Goal: Task Accomplishment & Management: Manage account settings

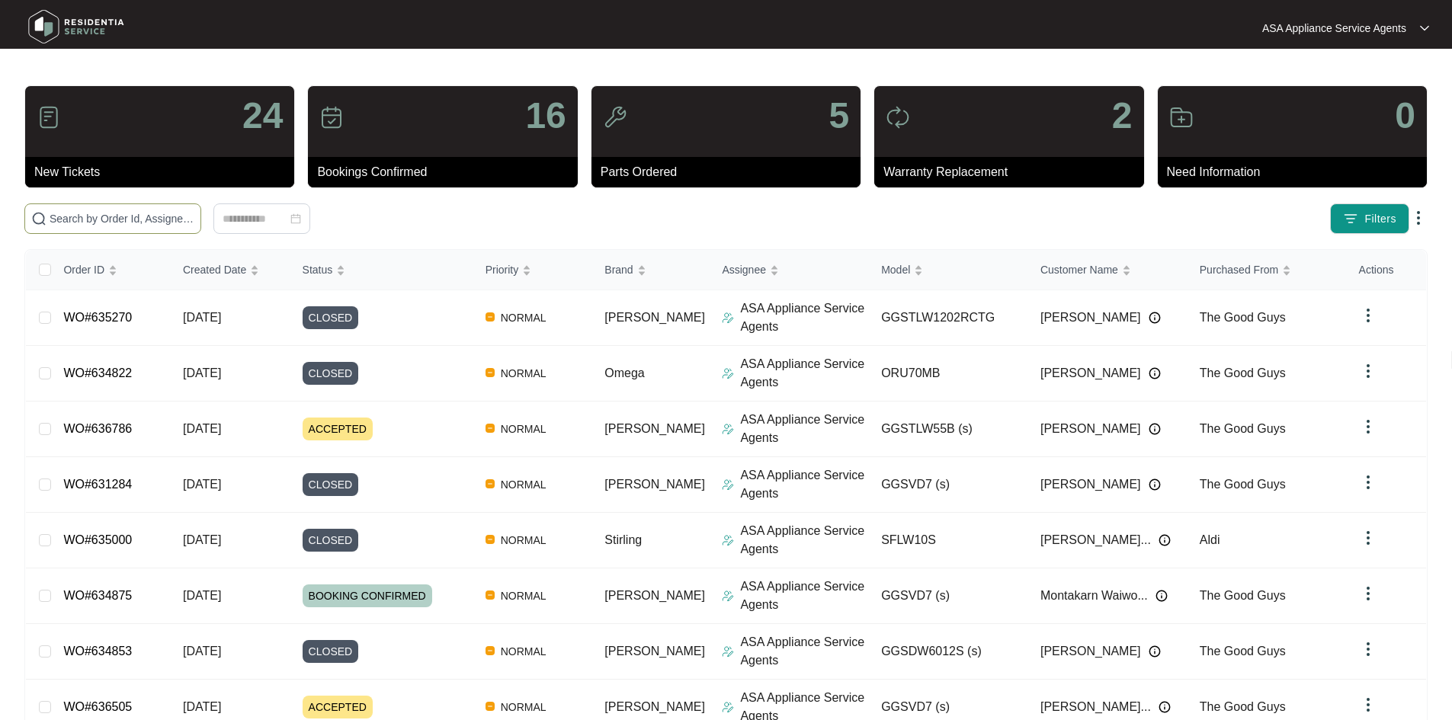
click at [194, 214] on input "text" at bounding box center [122, 218] width 145 height 17
paste input "636786"
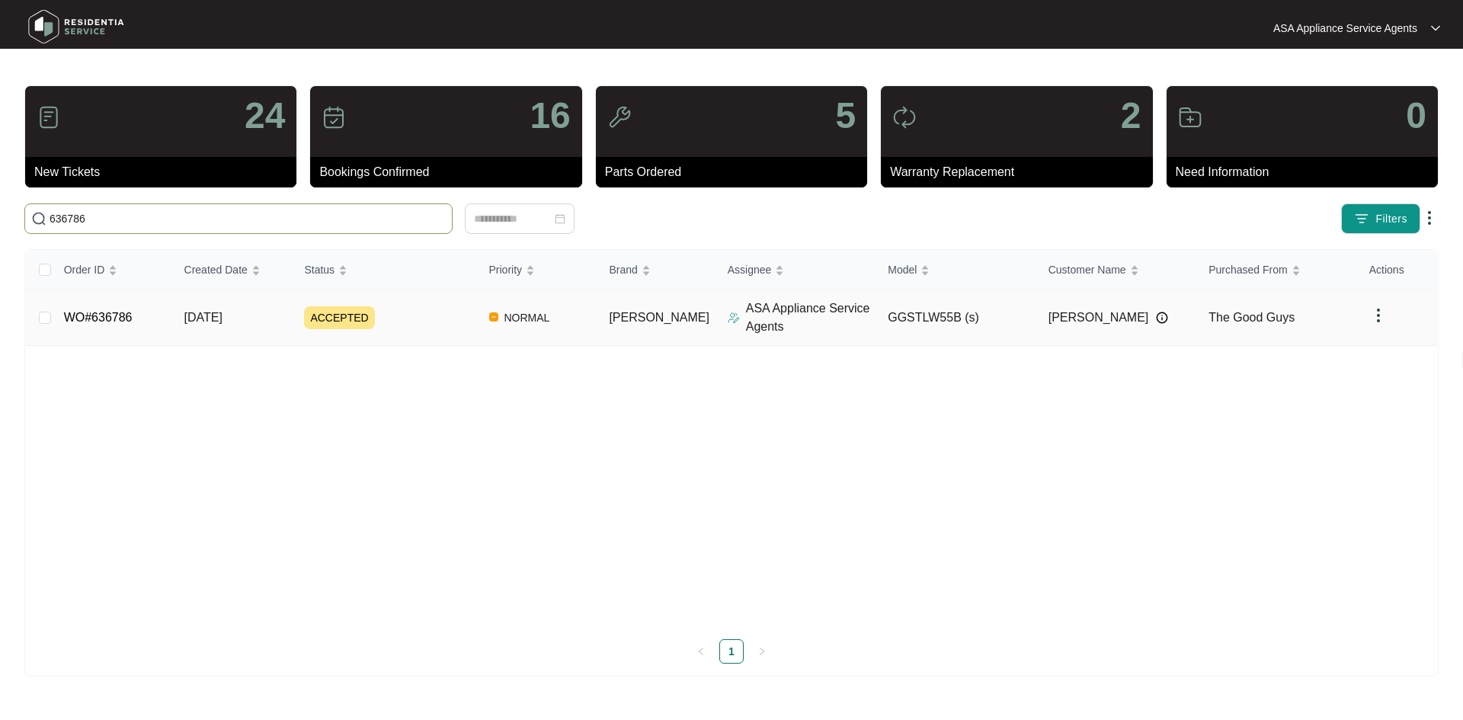
type input "636786"
click at [321, 328] on span "ACCEPTED" at bounding box center [339, 317] width 70 height 23
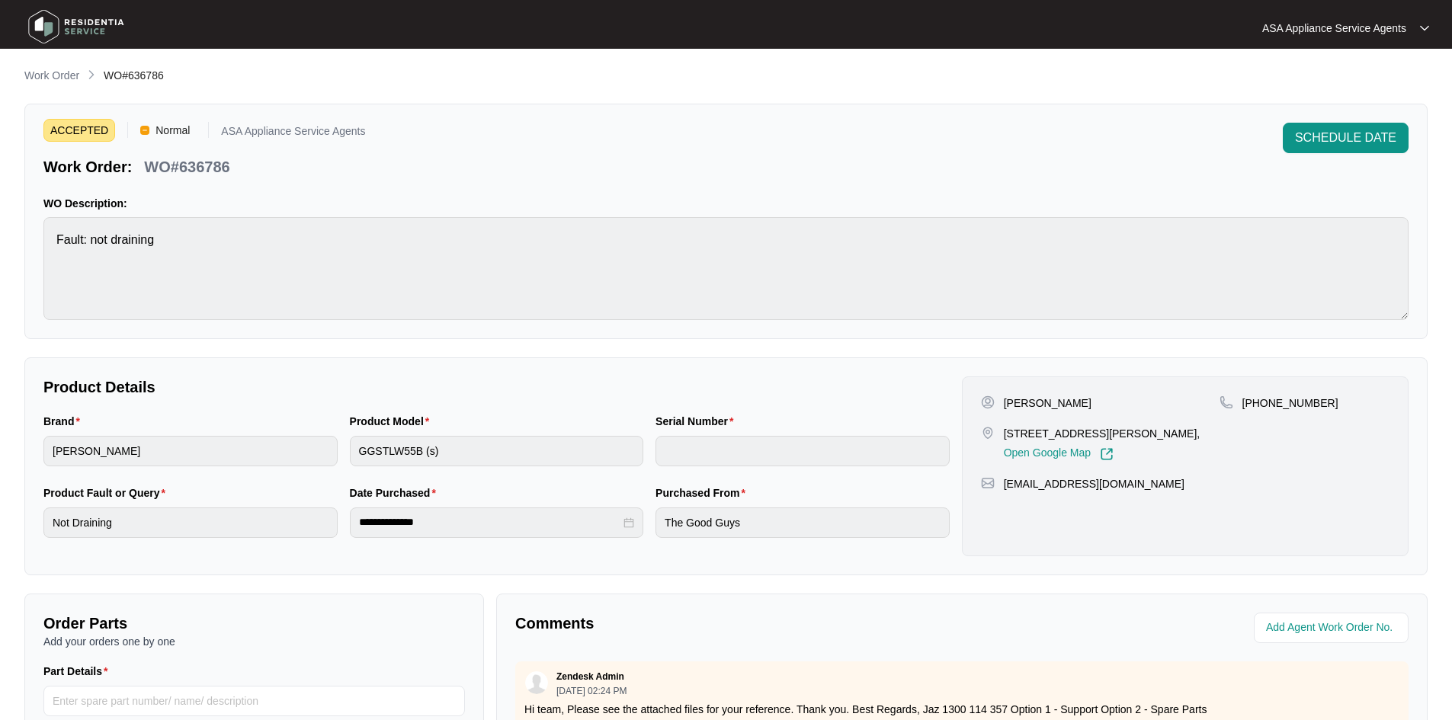
click at [1076, 396] on p "[PERSON_NAME]" at bounding box center [1048, 403] width 88 height 15
click at [1071, 398] on p "[PERSON_NAME]" at bounding box center [1048, 403] width 88 height 15
copy p "[PERSON_NAME]"
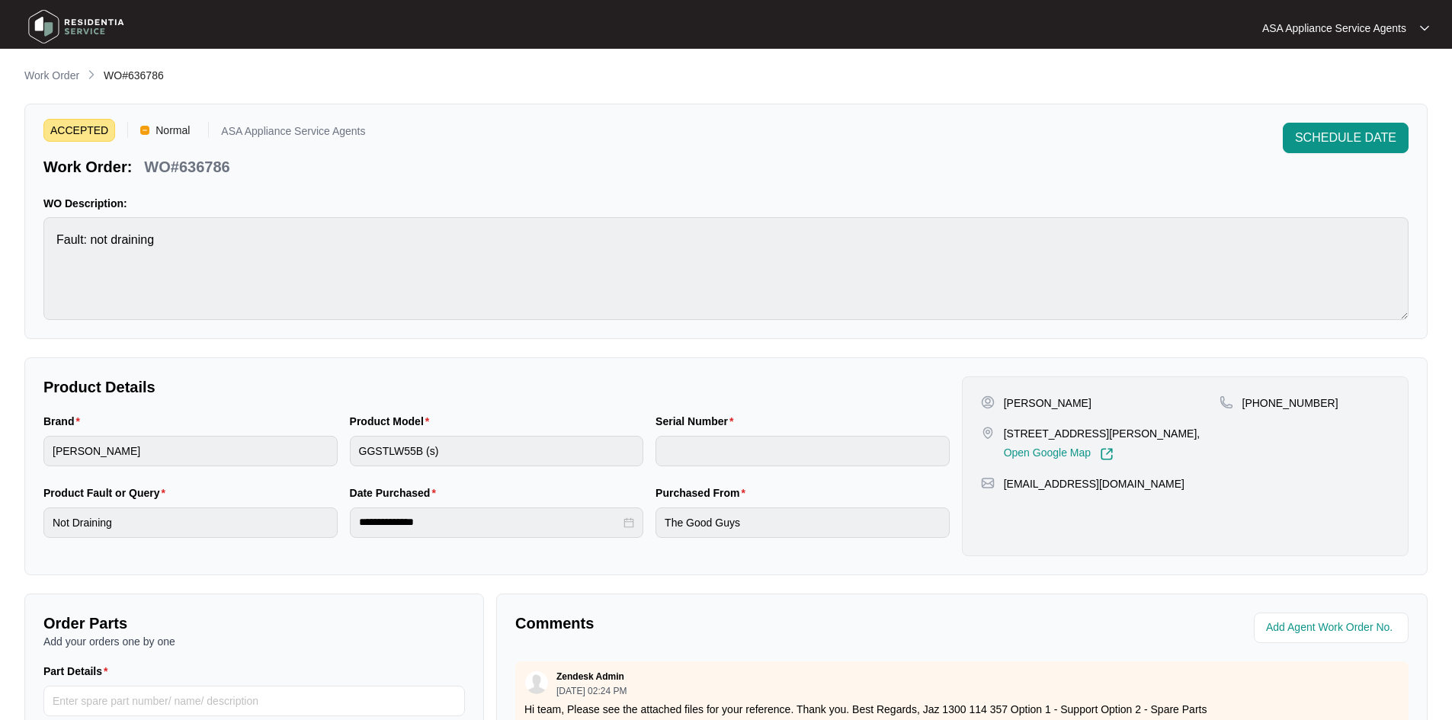
click at [1020, 394] on div "[PERSON_NAME] [STREET_ADDRESS][PERSON_NAME], Open Google Map [PHONE_NUMBER] [EM…" at bounding box center [1185, 467] width 447 height 180
copy p "[PERSON_NAME]"
drag, startPoint x: 1080, startPoint y: 434, endPoint x: 1002, endPoint y: 436, distance: 78.5
click at [1002, 436] on div "[STREET_ADDRESS][PERSON_NAME], Open Google Map" at bounding box center [1100, 443] width 239 height 35
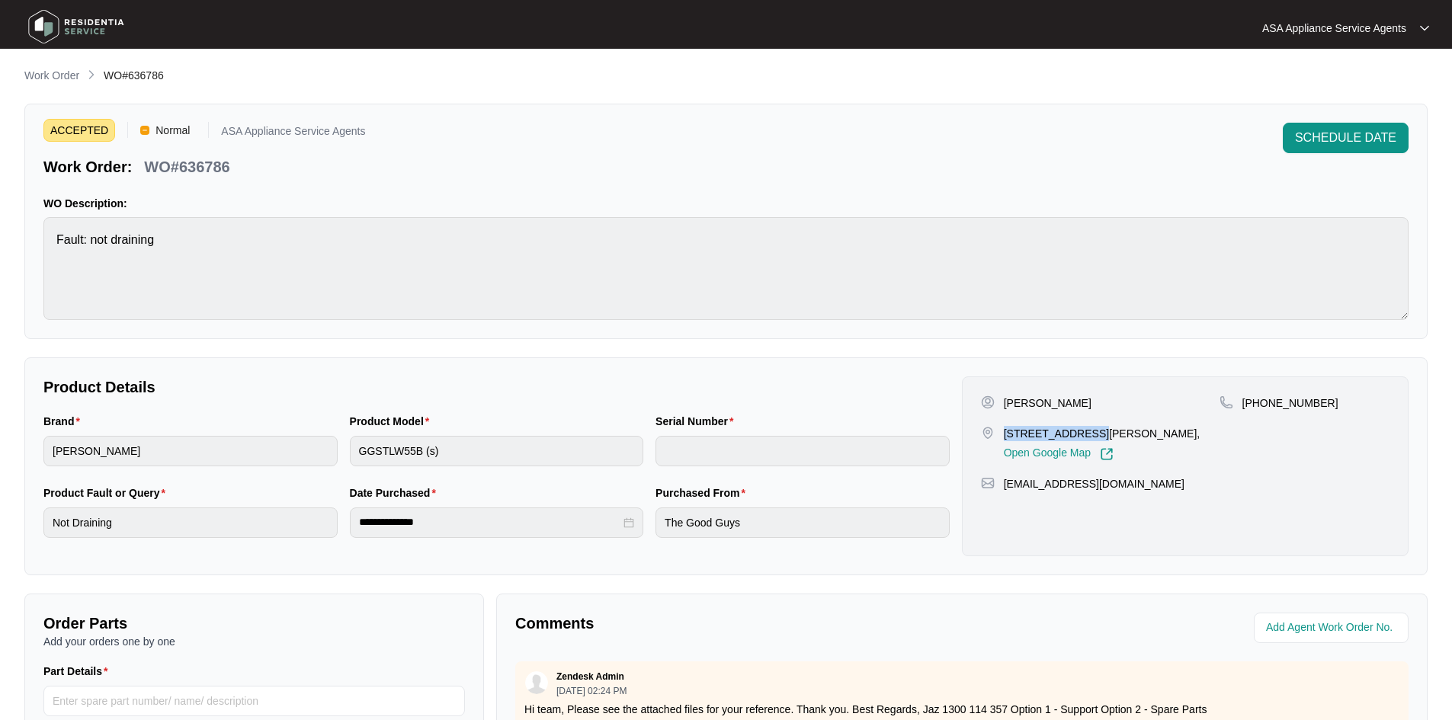
copy p "5 peppermint dr"
click at [1116, 426] on p "[STREET_ADDRESS][PERSON_NAME]," at bounding box center [1102, 433] width 197 height 15
copy p "Greenwood"
drag, startPoint x: 1261, startPoint y: 406, endPoint x: 1345, endPoint y: 402, distance: 83.9
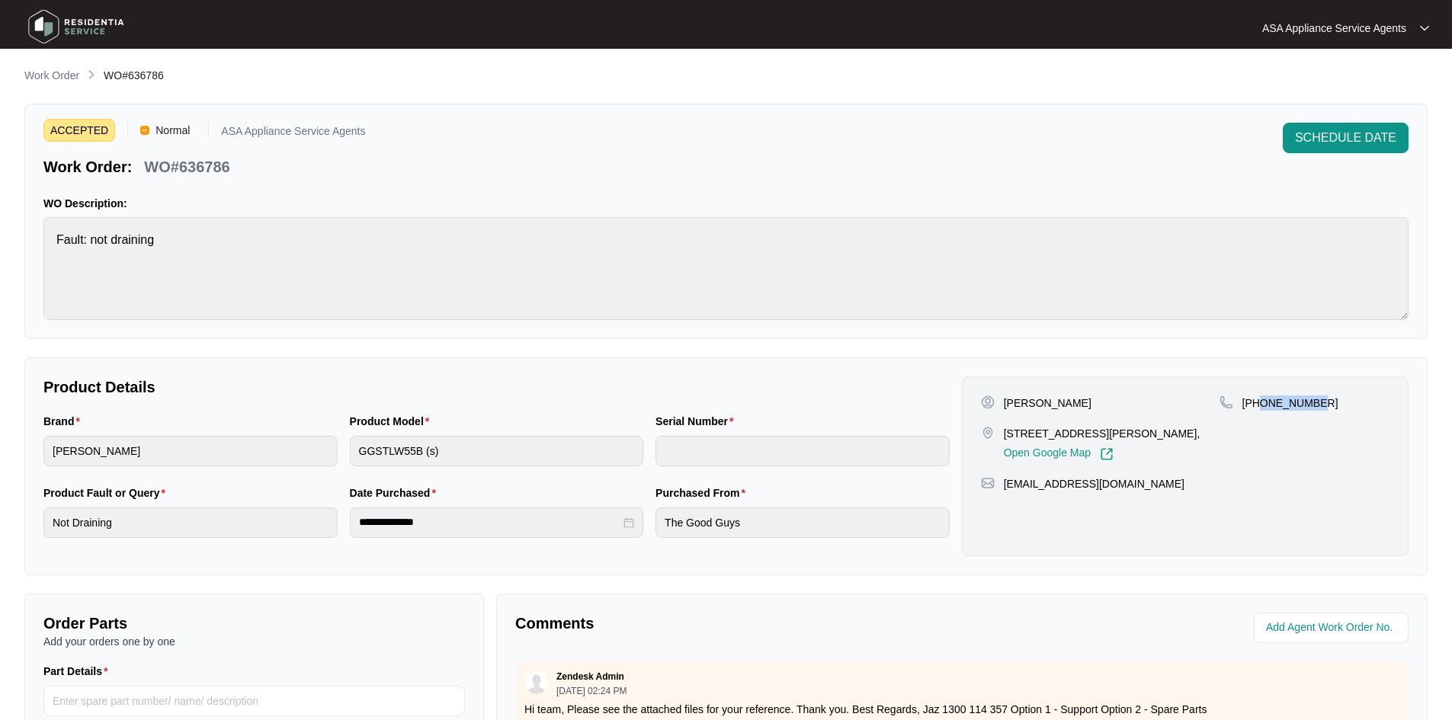
click at [1345, 402] on div "[PHONE_NUMBER]" at bounding box center [1305, 403] width 170 height 15
copy p "422474759"
drag, startPoint x: 1145, startPoint y: 484, endPoint x: 1003, endPoint y: 490, distance: 141.9
click at [1003, 490] on div "[EMAIL_ADDRESS][DOMAIN_NAME]" at bounding box center [1185, 483] width 409 height 15
copy p "[EMAIL_ADDRESS][DOMAIN_NAME]"
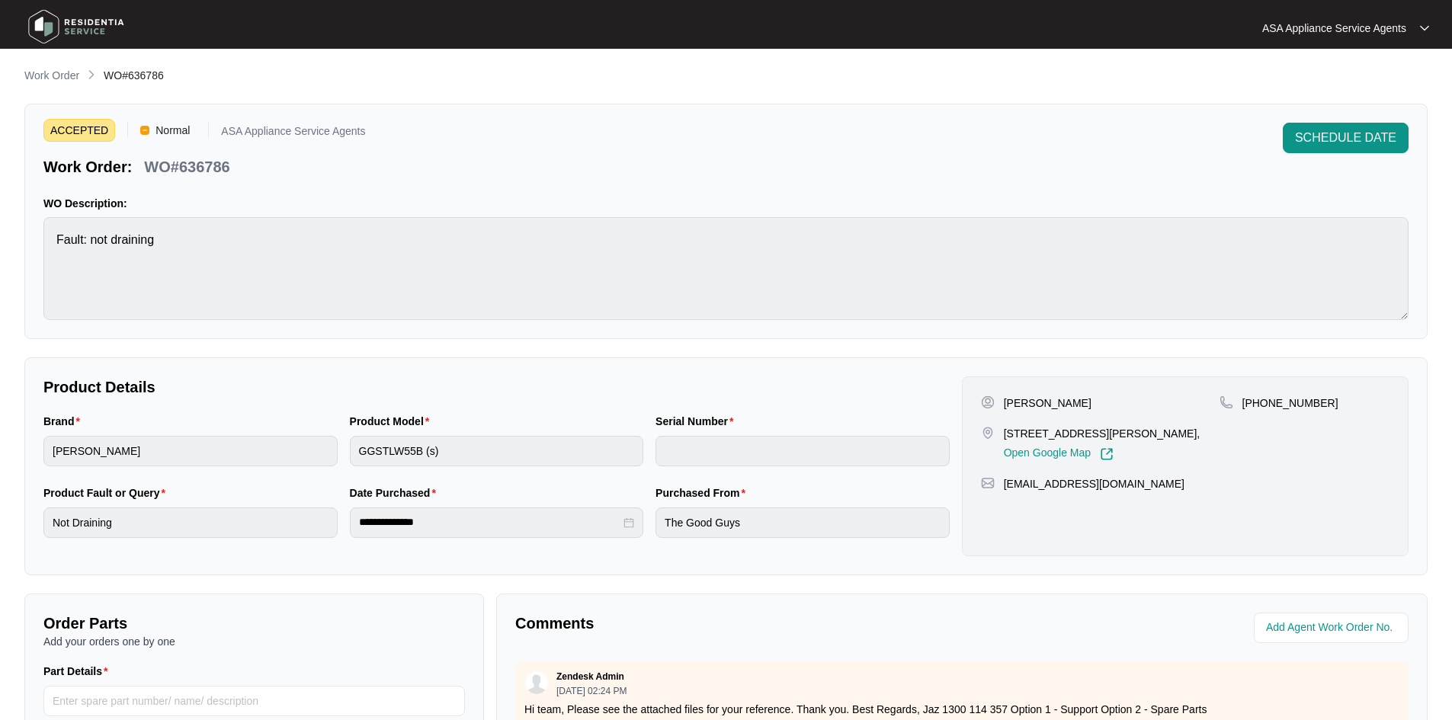
click at [18, 240] on main "**********" at bounding box center [726, 505] width 1452 height 1011
click at [279, 455] on div "Brand [PERSON_NAME] Product Model GGSTLW55B (s) Serial Number" at bounding box center [496, 449] width 918 height 72
drag, startPoint x: 233, startPoint y: 163, endPoint x: 146, endPoint y: 162, distance: 86.9
click at [146, 162] on div "WO#636786" at bounding box center [187, 164] width 98 height 27
copy p "WO#636786"
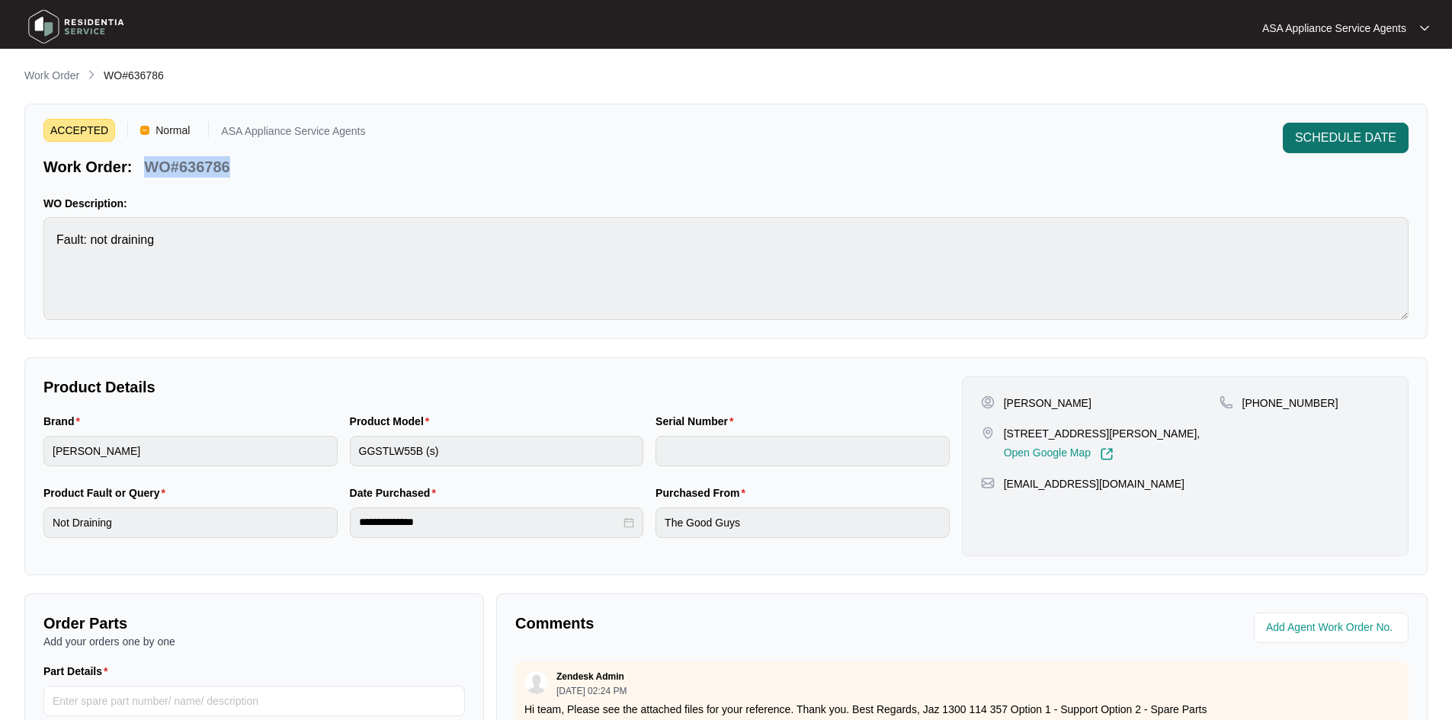
click at [1317, 138] on span "SCHEDULE DATE" at bounding box center [1345, 138] width 101 height 18
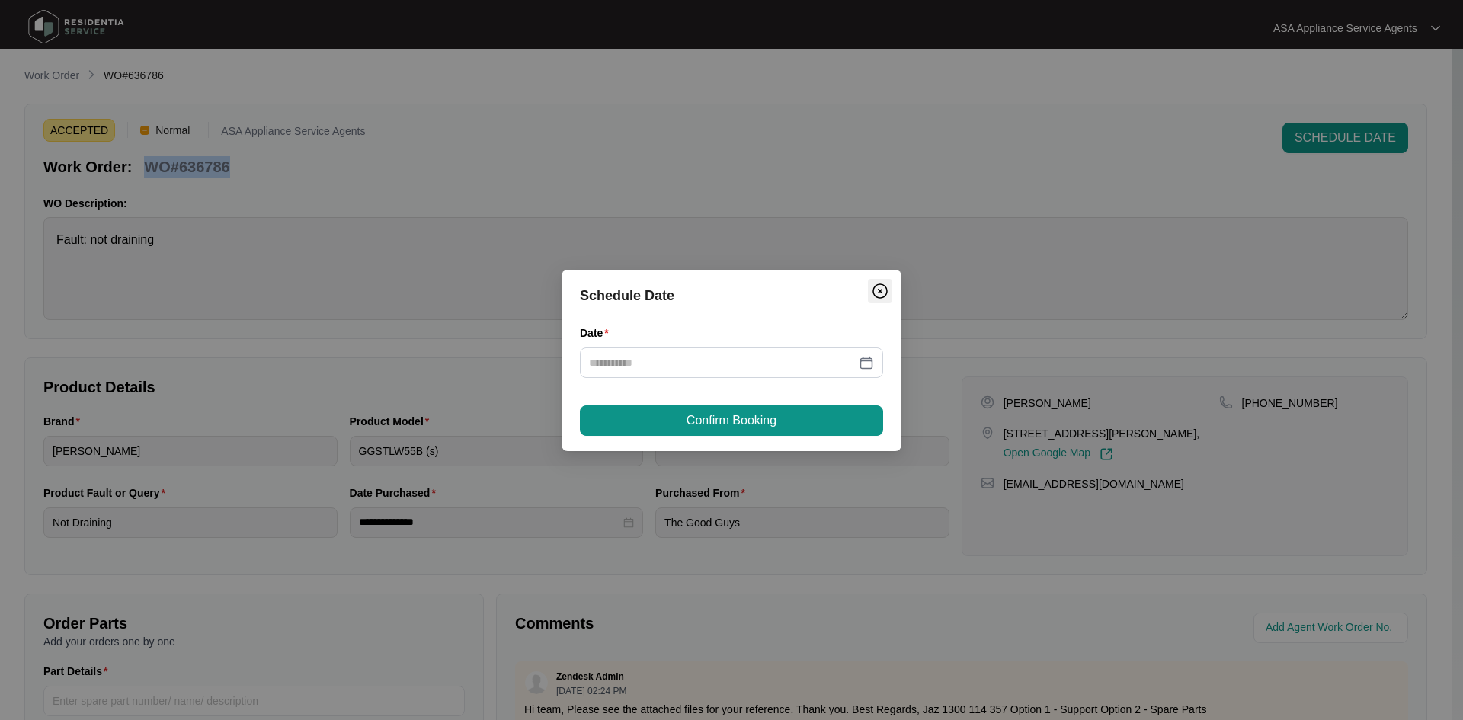
click at [877, 294] on img "Close" at bounding box center [880, 291] width 18 height 18
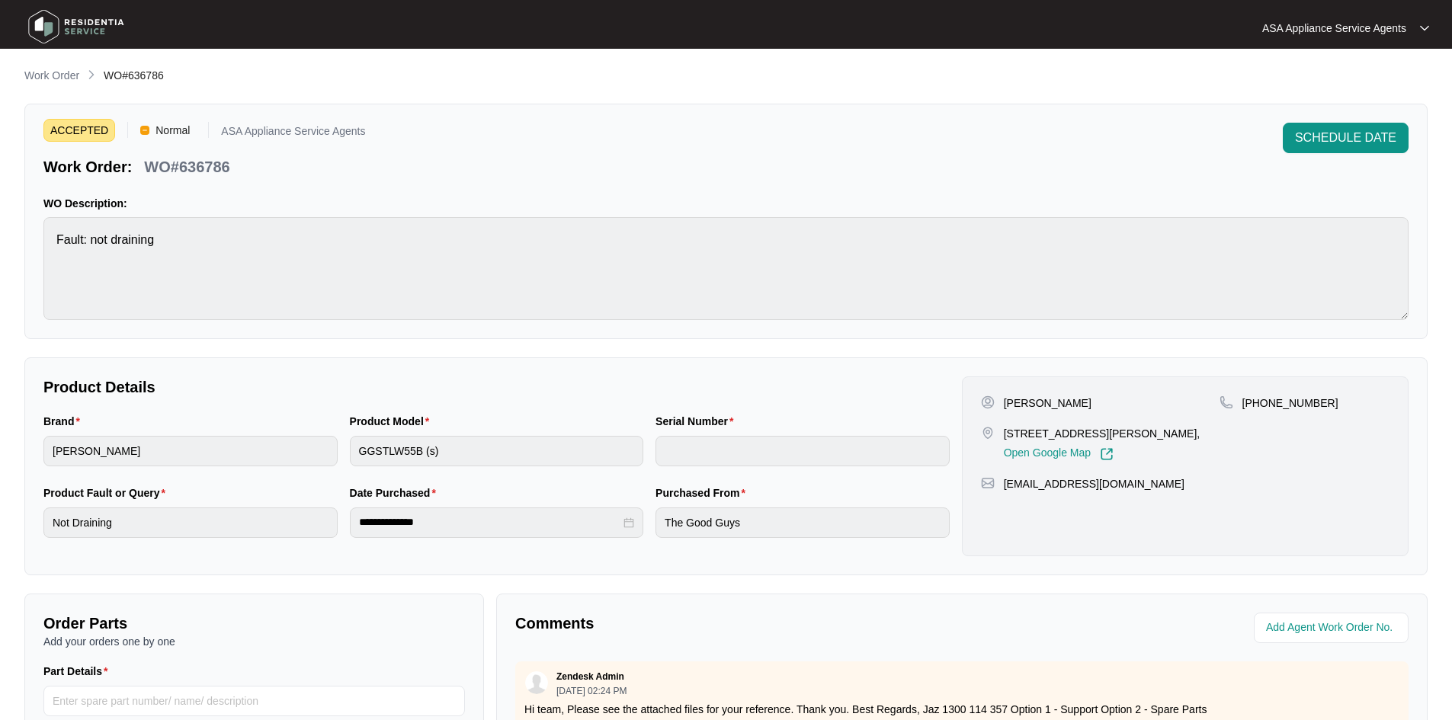
click at [166, 185] on div "ACCEPTED Normal ASA Appliance Service Agents Work Order: WO#636786 SCHEDULE DAT…" at bounding box center [725, 222] width 1403 height 236
click at [173, 168] on p "WO#636786" at bounding box center [186, 166] width 85 height 21
drag, startPoint x: 269, startPoint y: 175, endPoint x: 179, endPoint y: 172, distance: 90.0
click at [179, 172] on div "Work Order: WO#636786" at bounding box center [204, 164] width 322 height 27
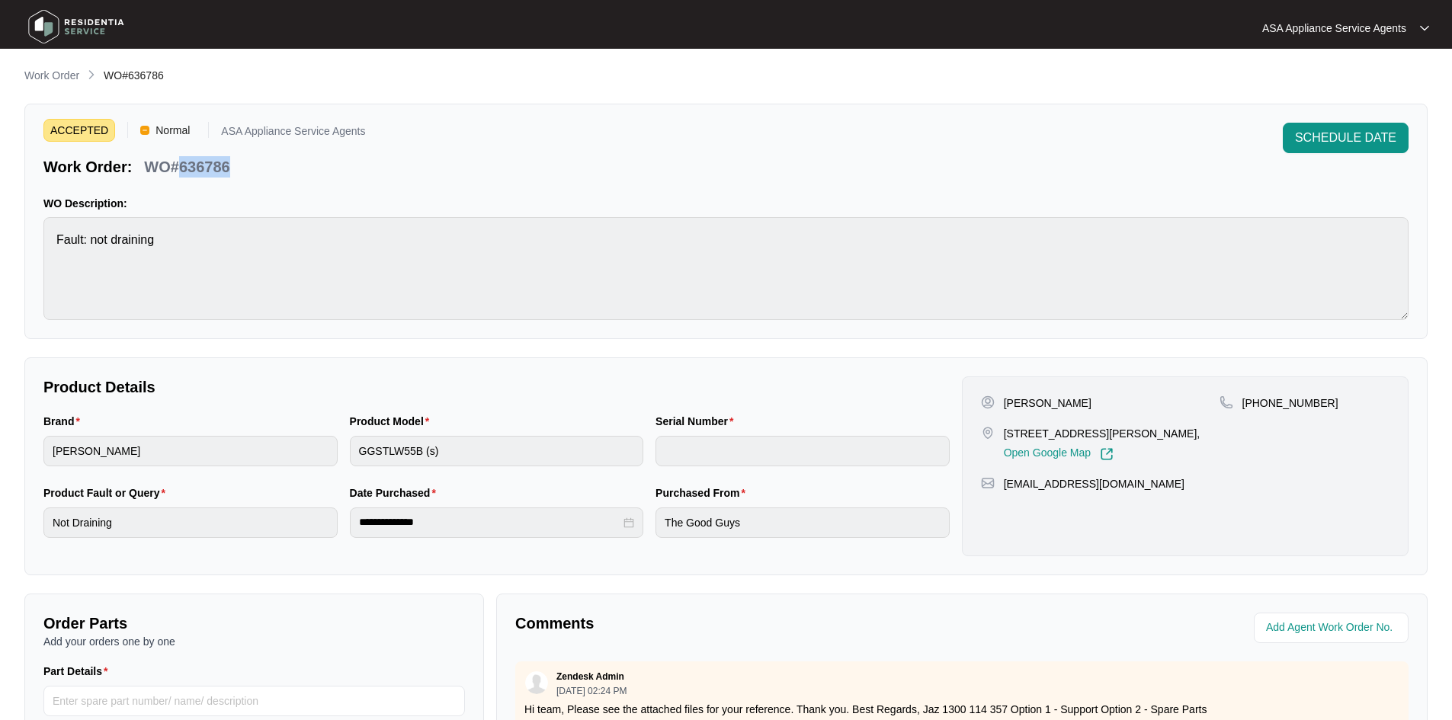
copy p "636786"
click at [56, 79] on p "Work Order" at bounding box center [51, 75] width 55 height 15
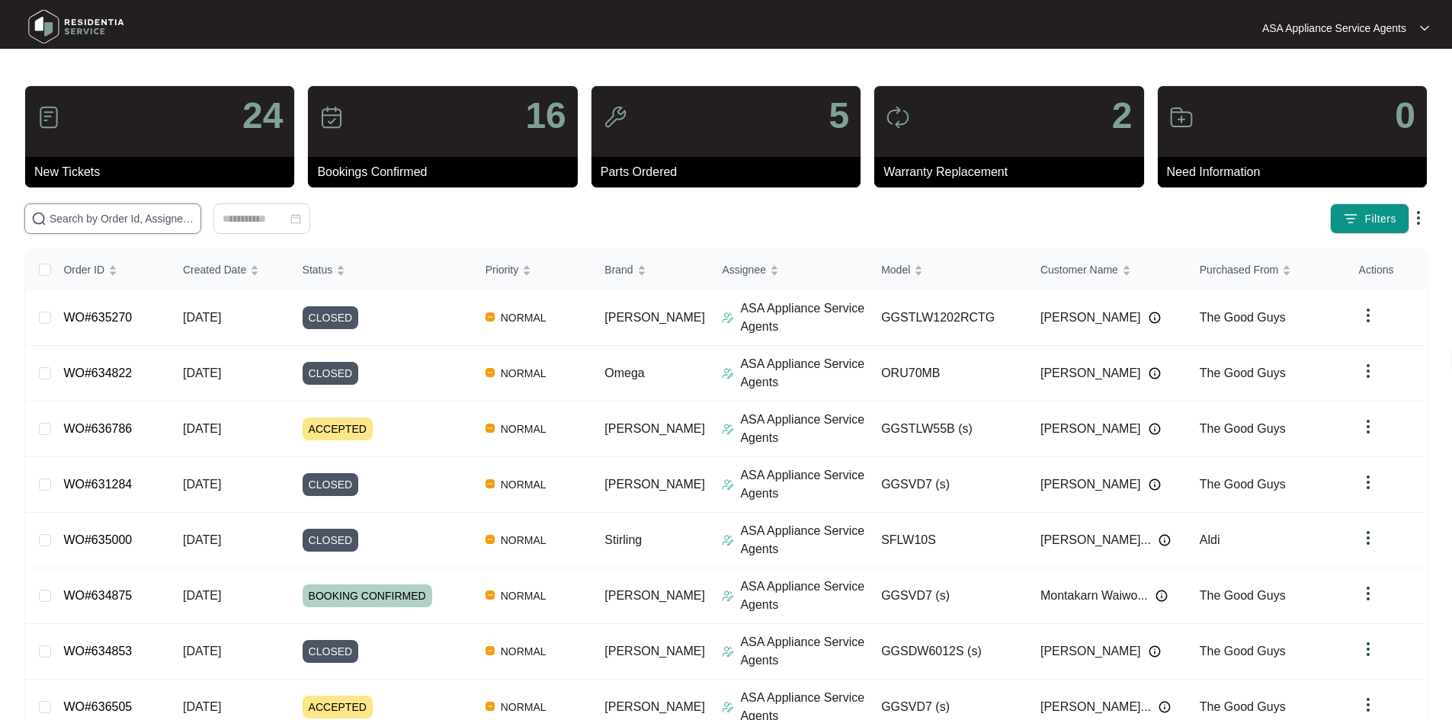
click at [182, 222] on input "text" at bounding box center [122, 218] width 145 height 17
paste input "635951"
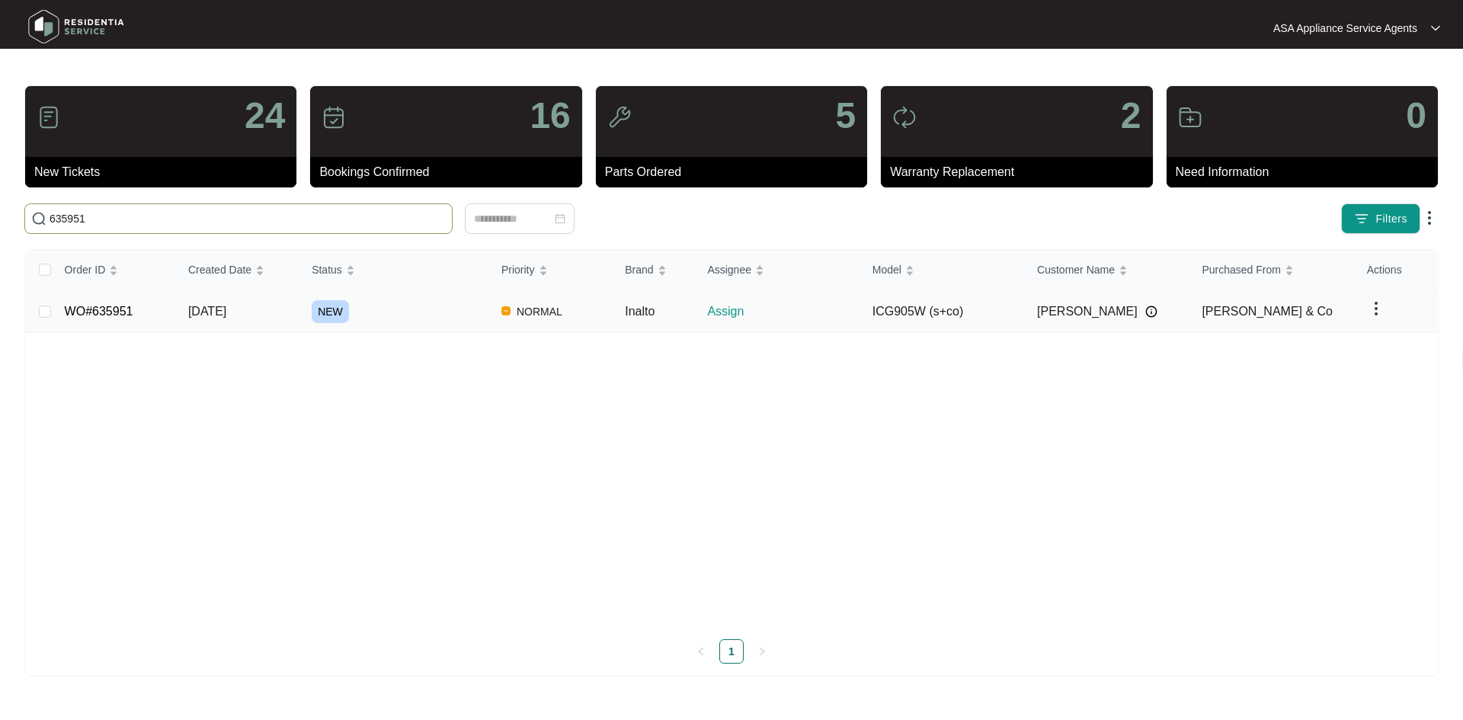
type input "635951"
click at [343, 302] on span "NEW" at bounding box center [330, 311] width 37 height 23
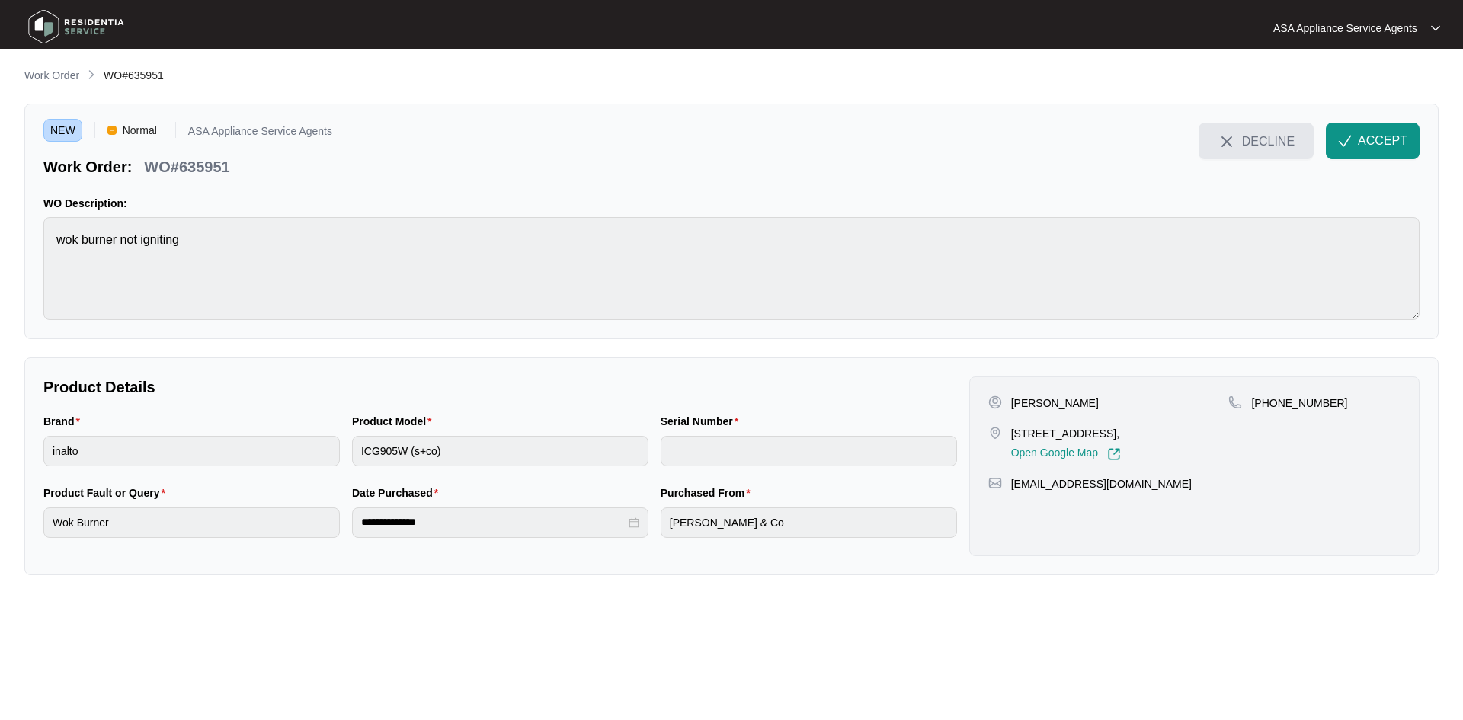
click at [1286, 146] on span "DECLINE" at bounding box center [1268, 141] width 53 height 17
click at [1243, 147] on span "DECLINE" at bounding box center [1268, 141] width 53 height 17
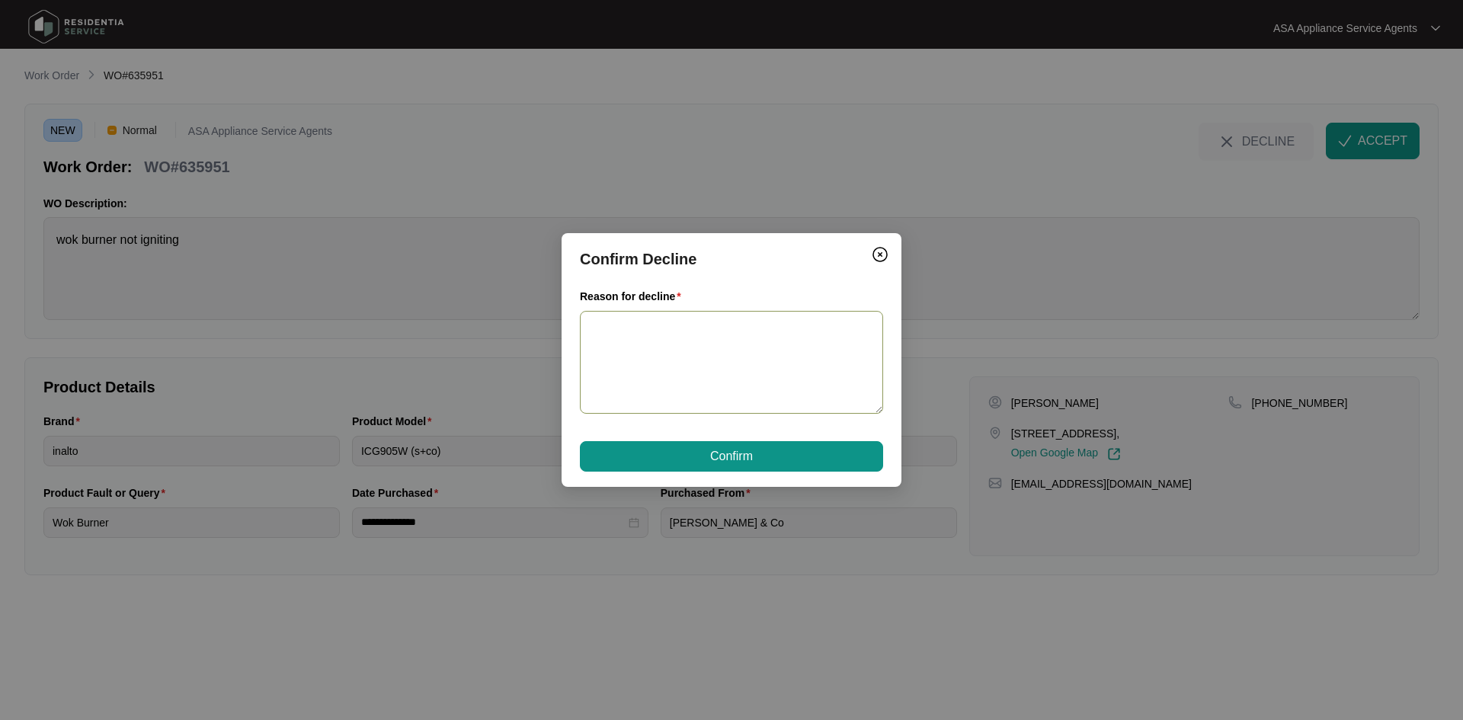
click at [589, 350] on textarea "Reason for decline" at bounding box center [731, 362] width 303 height 103
type textarea "Hi Team, Sorry, we do not do gas units. (:"
click at [747, 453] on span "Confirm" at bounding box center [731, 456] width 43 height 18
